Goal: Obtain resource: Download file/media

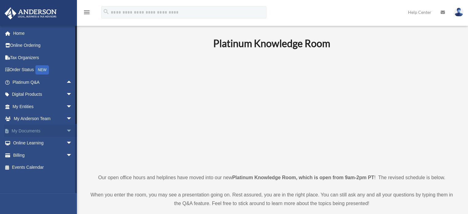
click at [66, 129] on span "arrow_drop_down" at bounding box center [72, 131] width 12 height 13
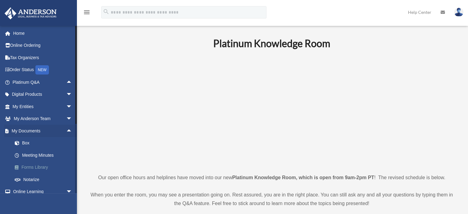
click at [38, 165] on link "Forms Library" at bounding box center [45, 167] width 73 height 12
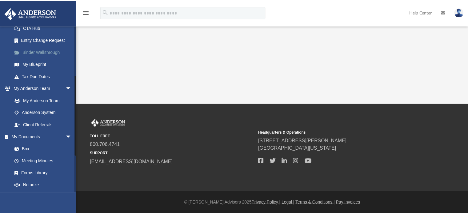
scroll to position [103, 0]
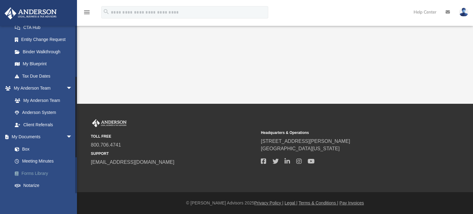
click at [36, 172] on link "Forms Library" at bounding box center [45, 173] width 73 height 12
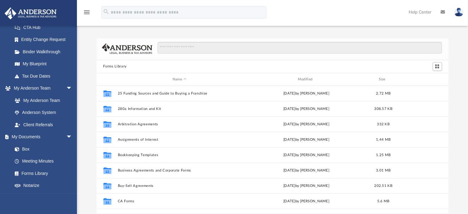
scroll to position [135, 347]
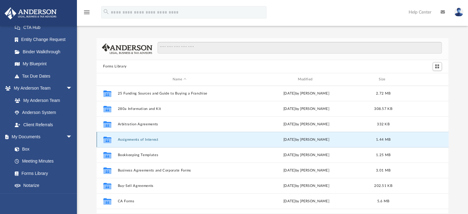
click at [149, 138] on button "Assignments of Interest" at bounding box center [180, 140] width 124 height 4
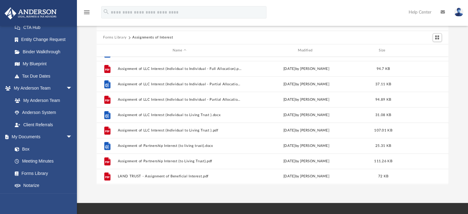
scroll to position [29, 0]
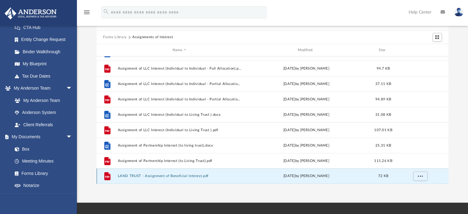
click at [177, 176] on button "LAND TRUST - Assignment of Beneficial Interest.pdf" at bounding box center [180, 176] width 124 height 4
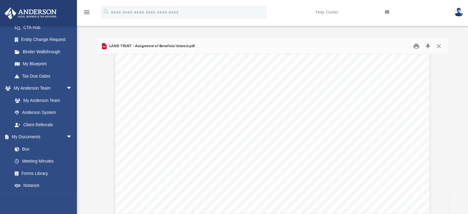
scroll to position [0, 0]
